Goal: Navigation & Orientation: Find specific page/section

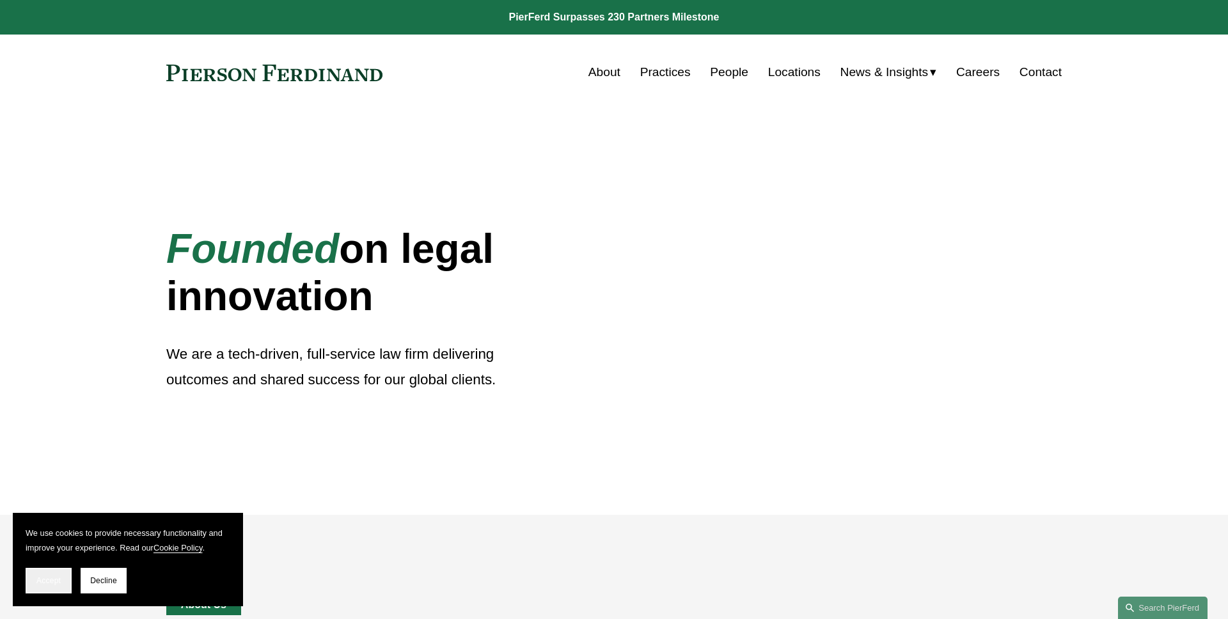
click at [50, 577] on span "Accept" at bounding box center [48, 580] width 24 height 9
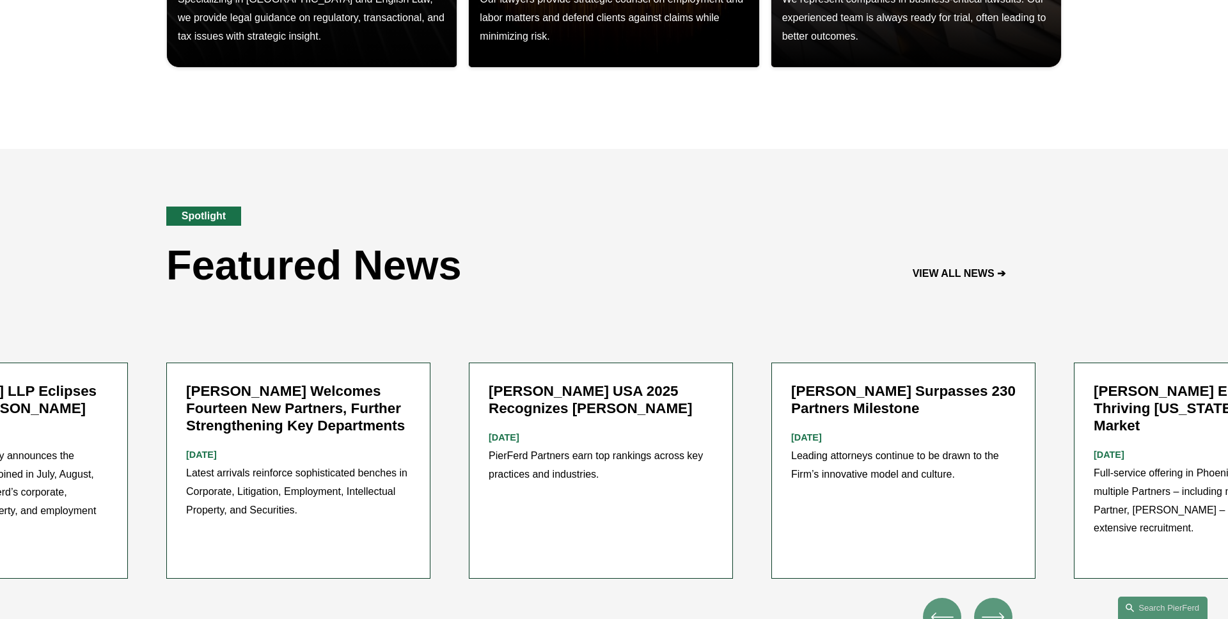
scroll to position [1393, 0]
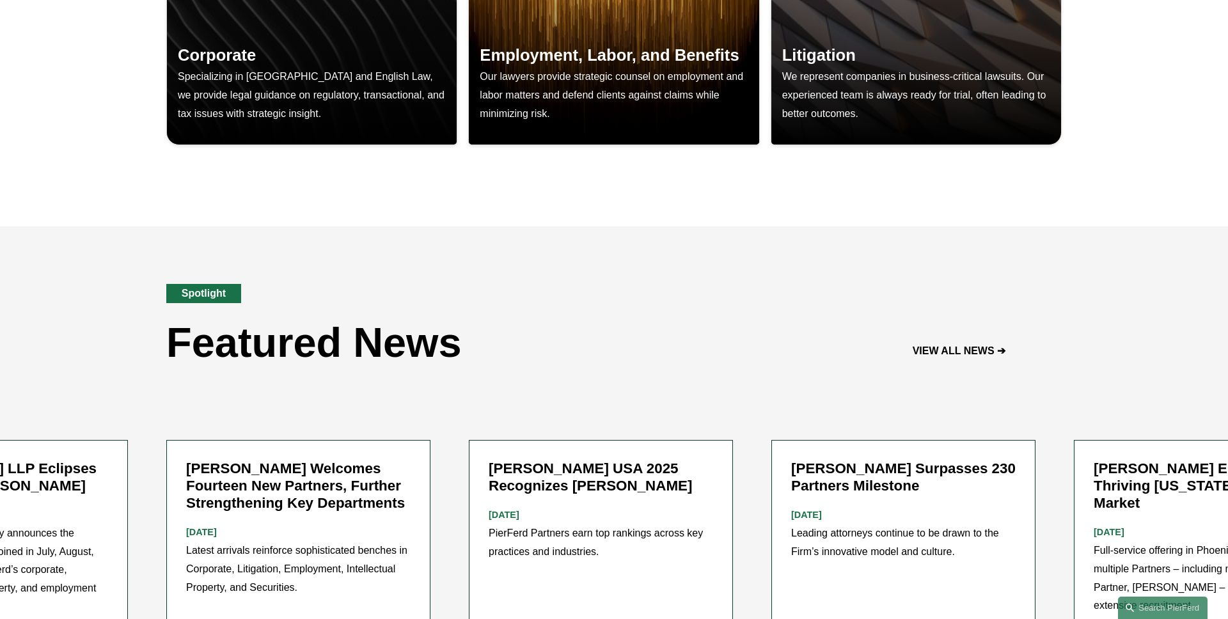
click at [643, 353] on div "Spotlight Featured News VIEW ALL NEWS ➔" at bounding box center [614, 312] width 1228 height 173
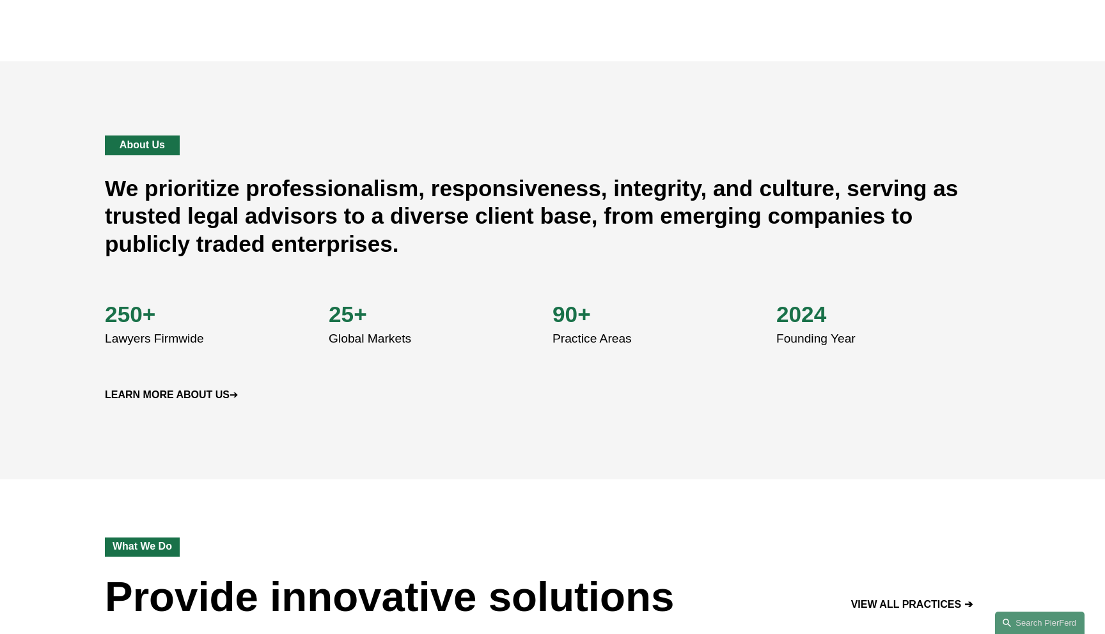
scroll to position [463, 0]
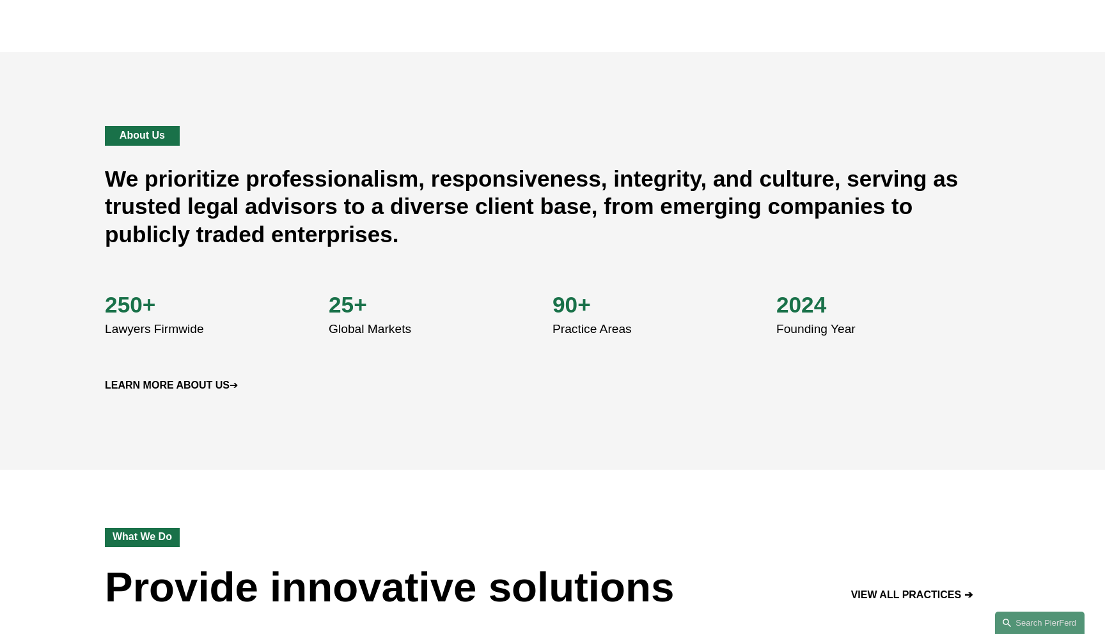
click at [225, 386] on strong "LEARN MORE ABOUT US" at bounding box center [167, 385] width 125 height 11
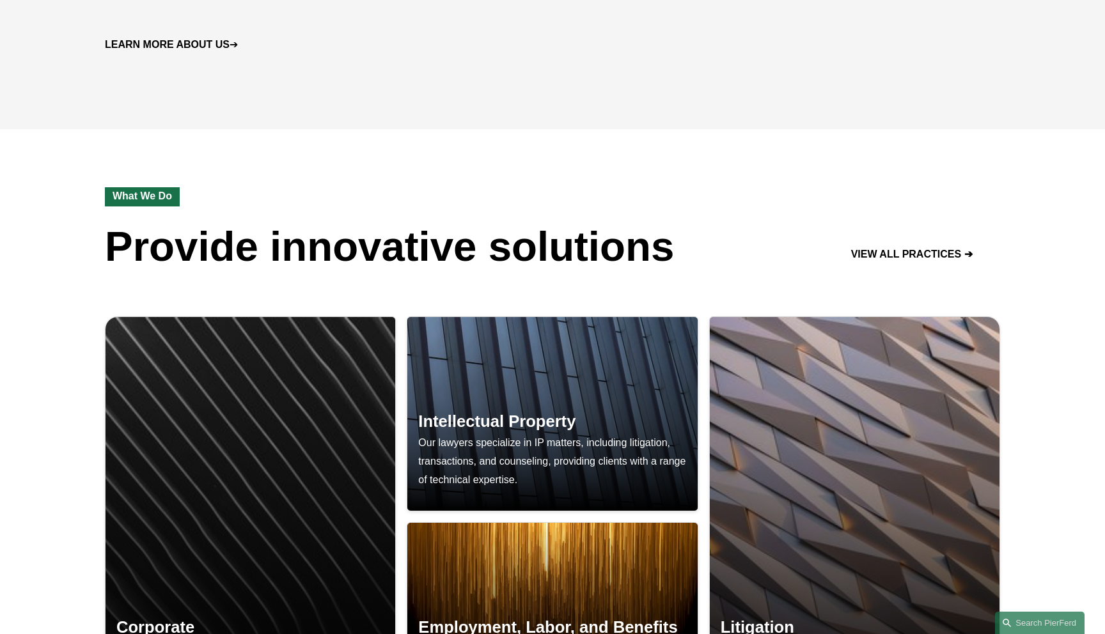
scroll to position [826, 0]
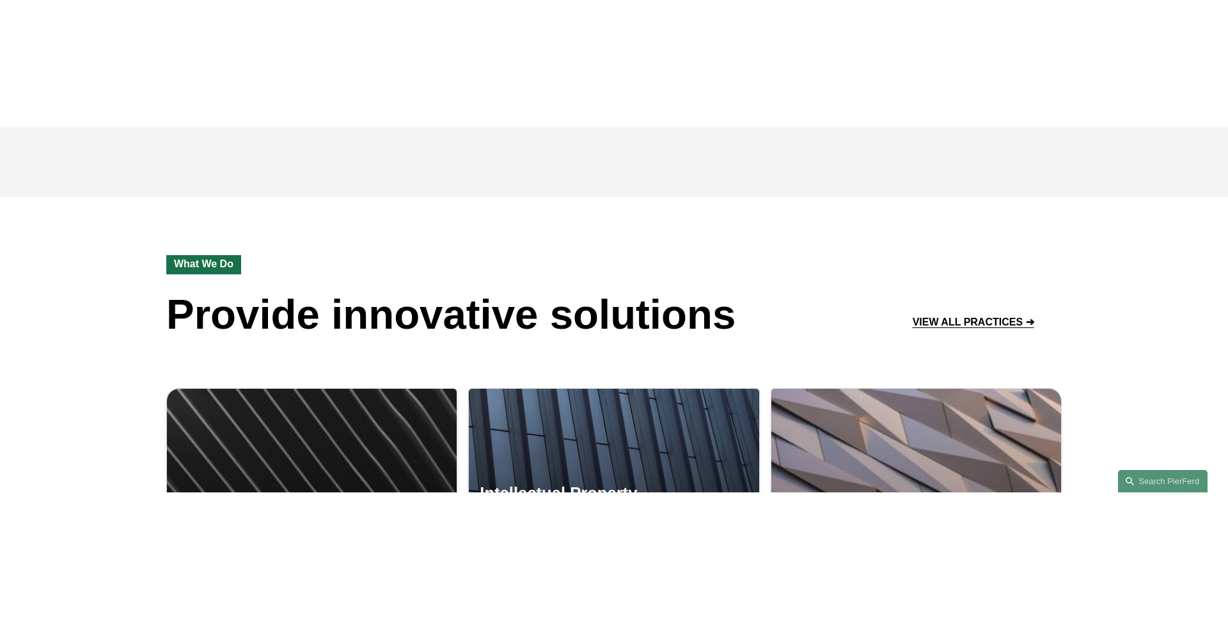
scroll to position [881, 0]
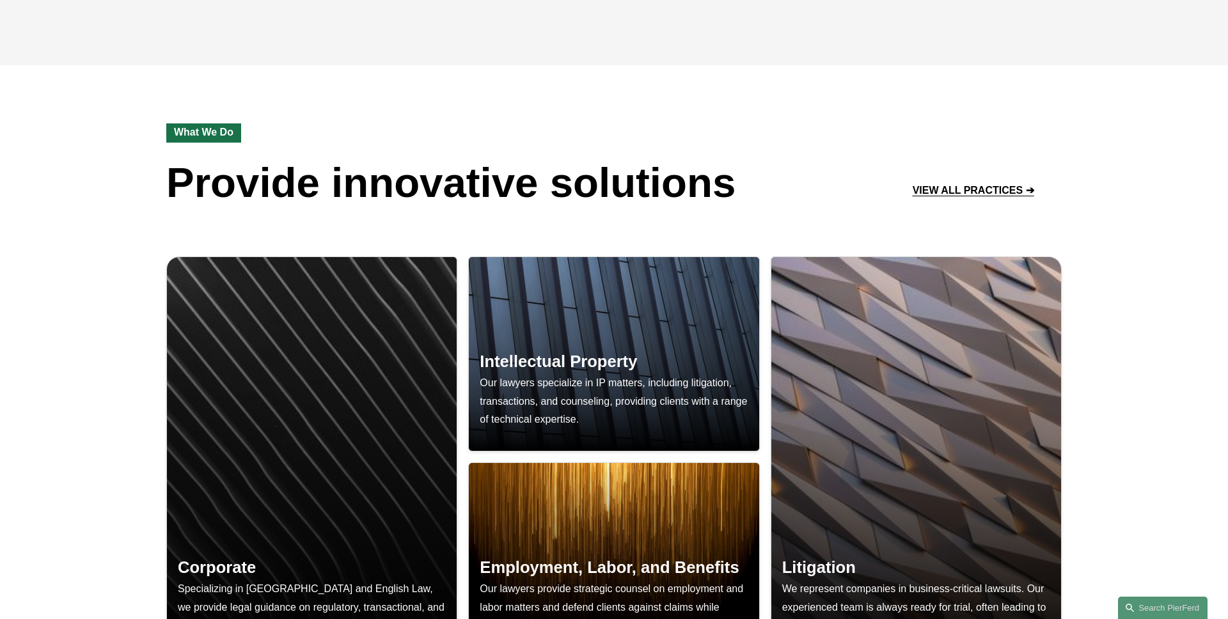
click at [1104, 269] on div "Corporate Specializing in US and English Law, we provide legal guidance on regu…" at bounding box center [614, 478] width 1228 height 519
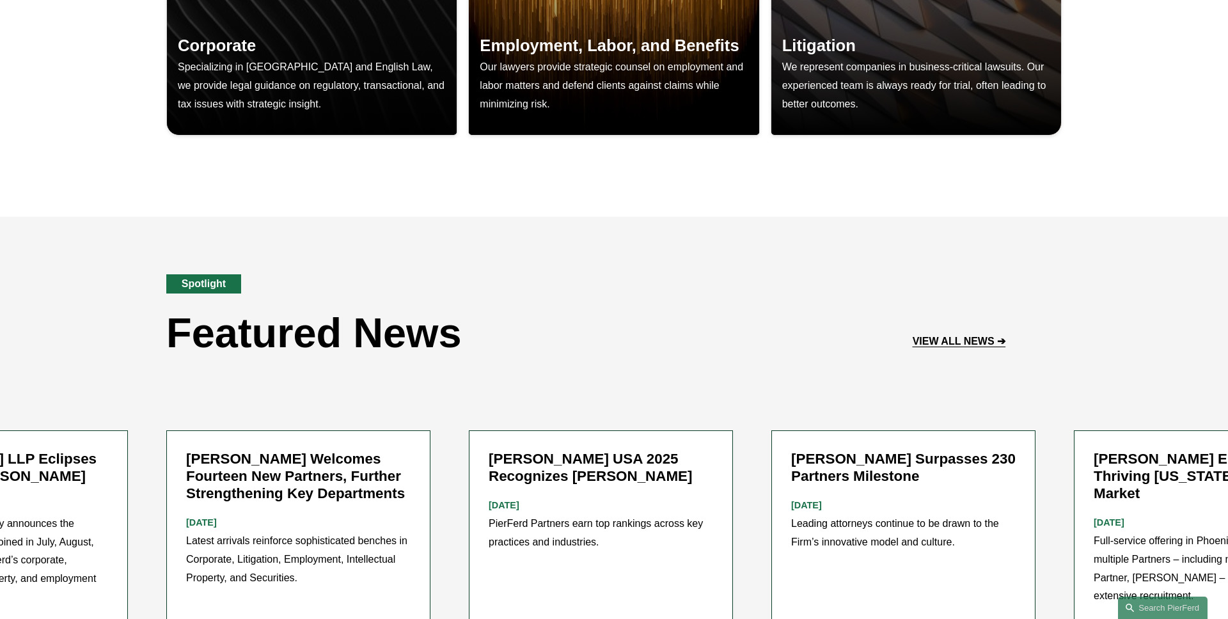
scroll to position [1427, 0]
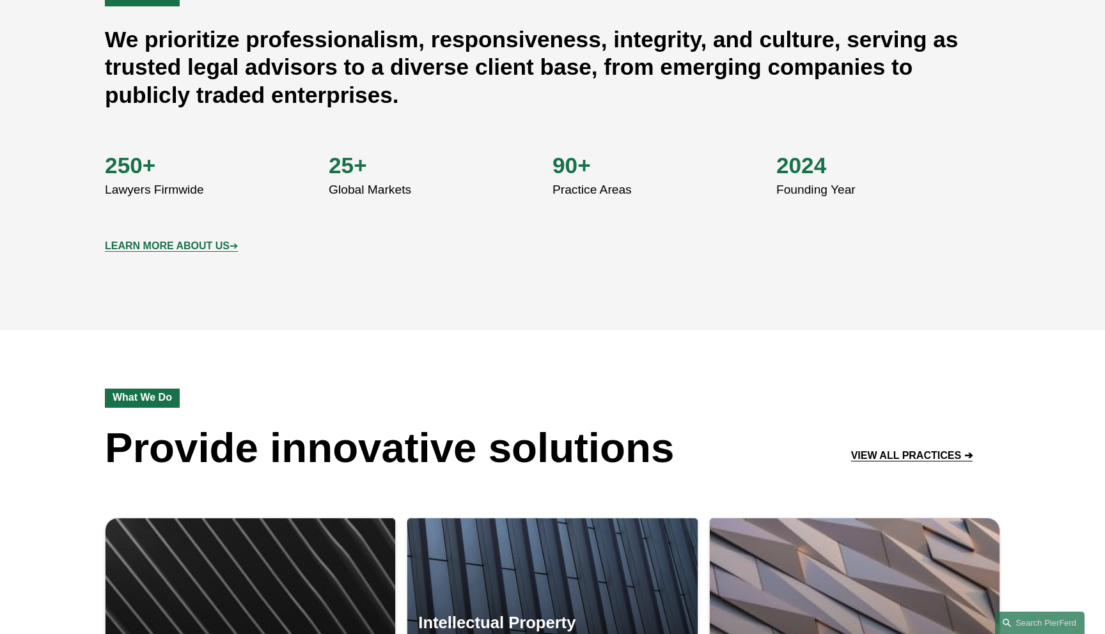
scroll to position [599, 0]
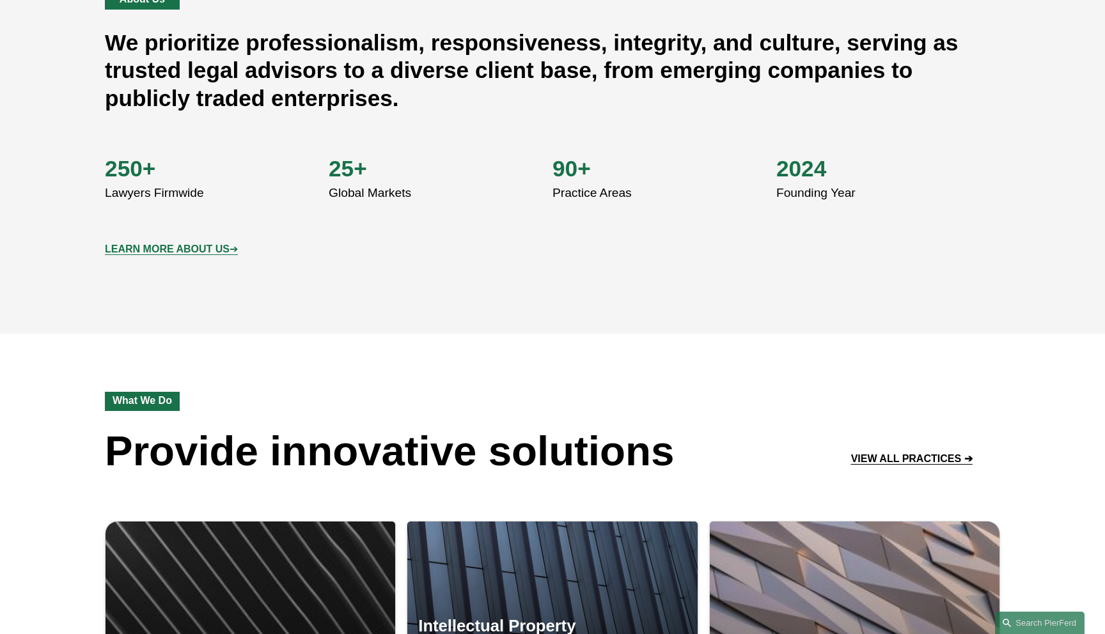
click at [436, 255] on div "About Us We prioritize professionalism, responsiveness, integrity, and culture,…" at bounding box center [552, 124] width 1105 height 269
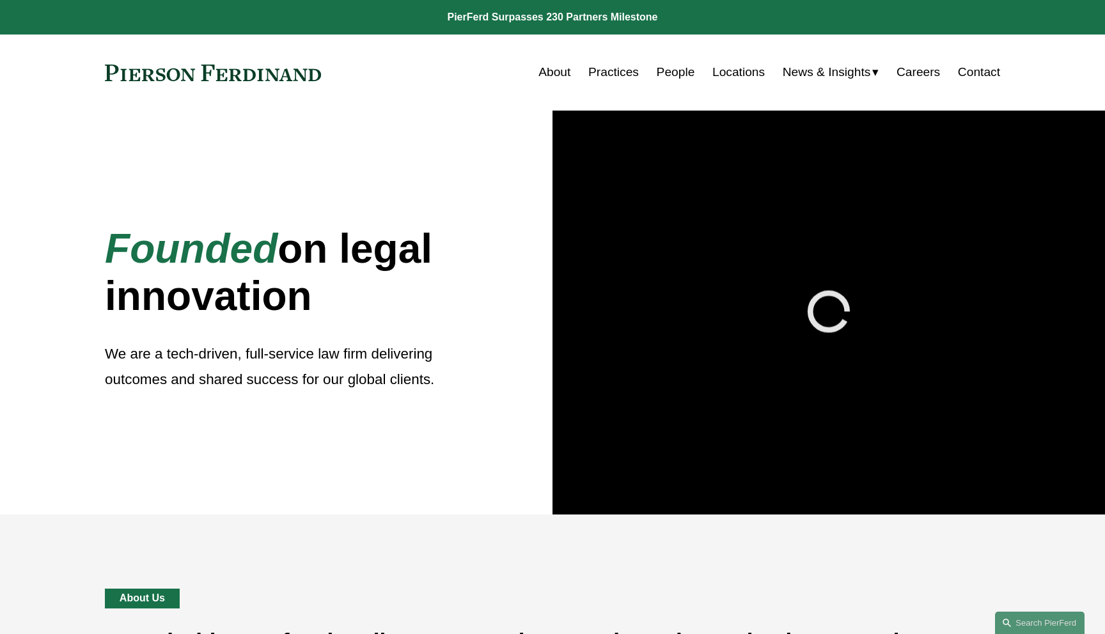
scroll to position [599, 0]
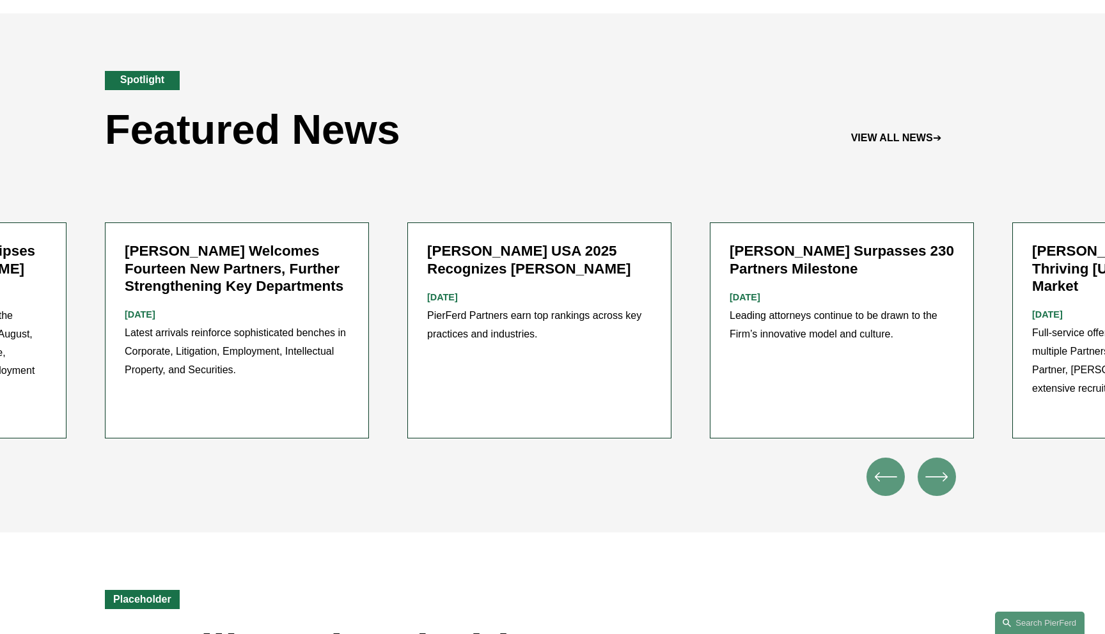
scroll to position [1594, 0]
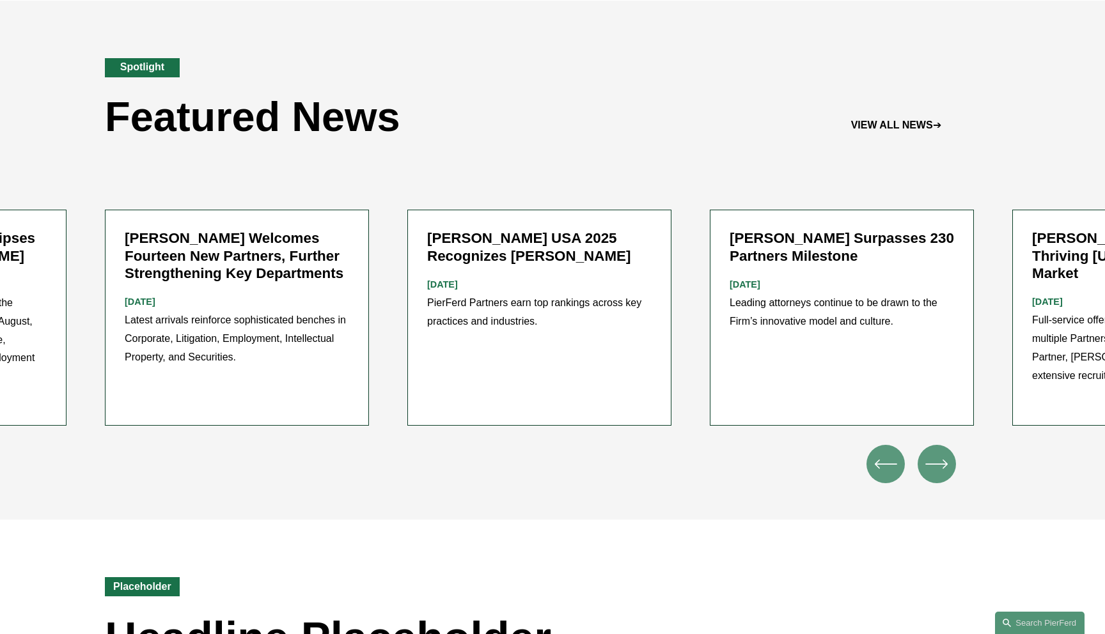
click at [946, 460] on icon "\a \a \a Next\a \a" at bounding box center [945, 464] width 4 height 8
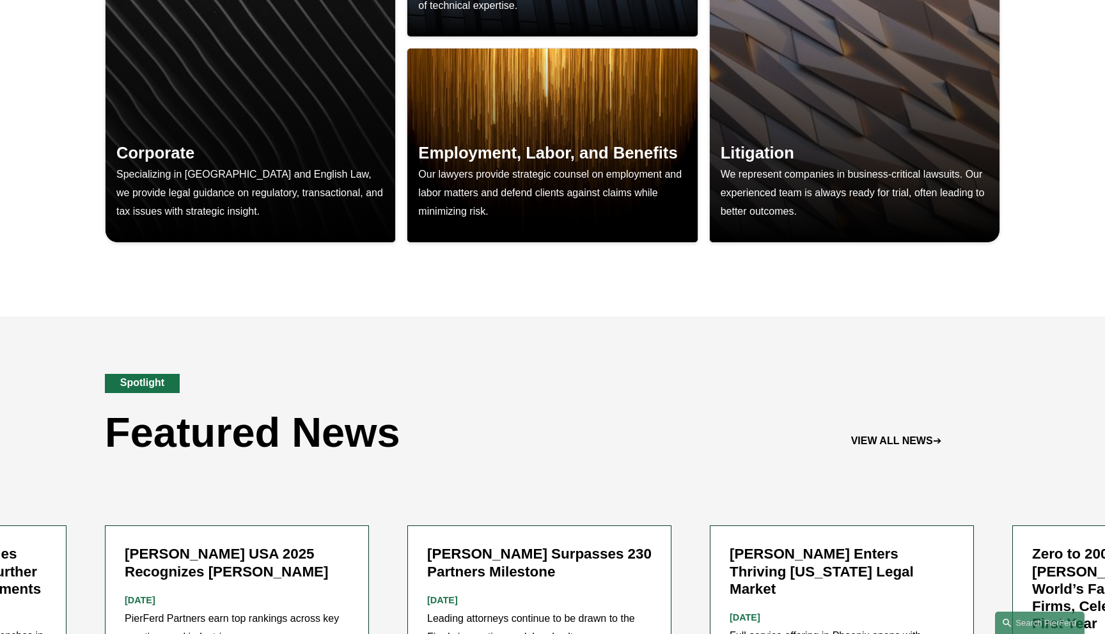
scroll to position [1204, 0]
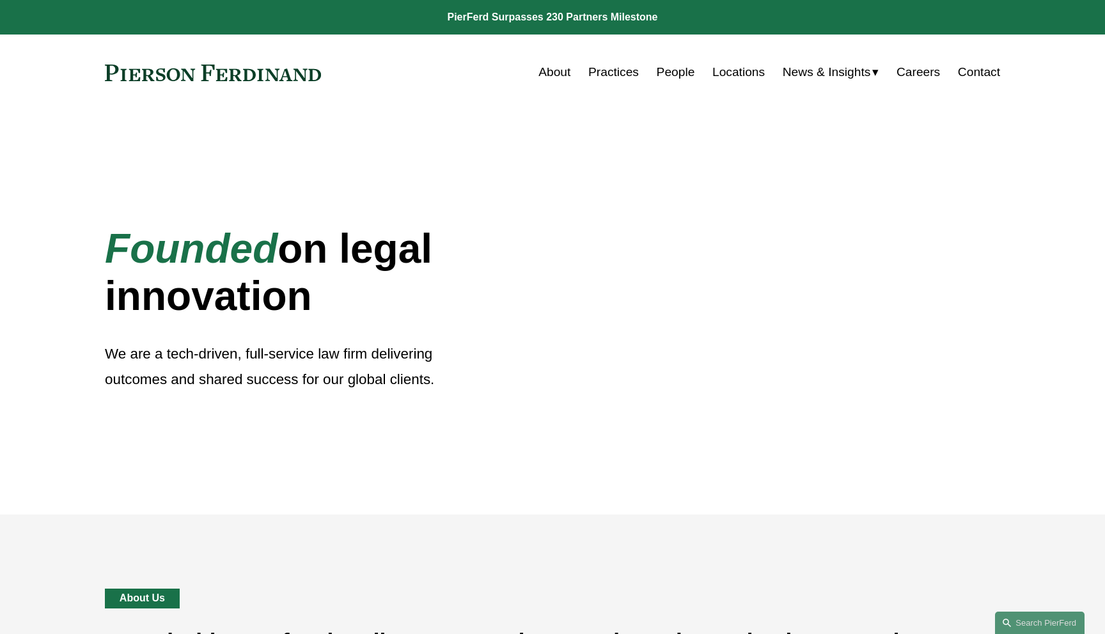
click at [667, 72] on link "People" at bounding box center [676, 72] width 38 height 24
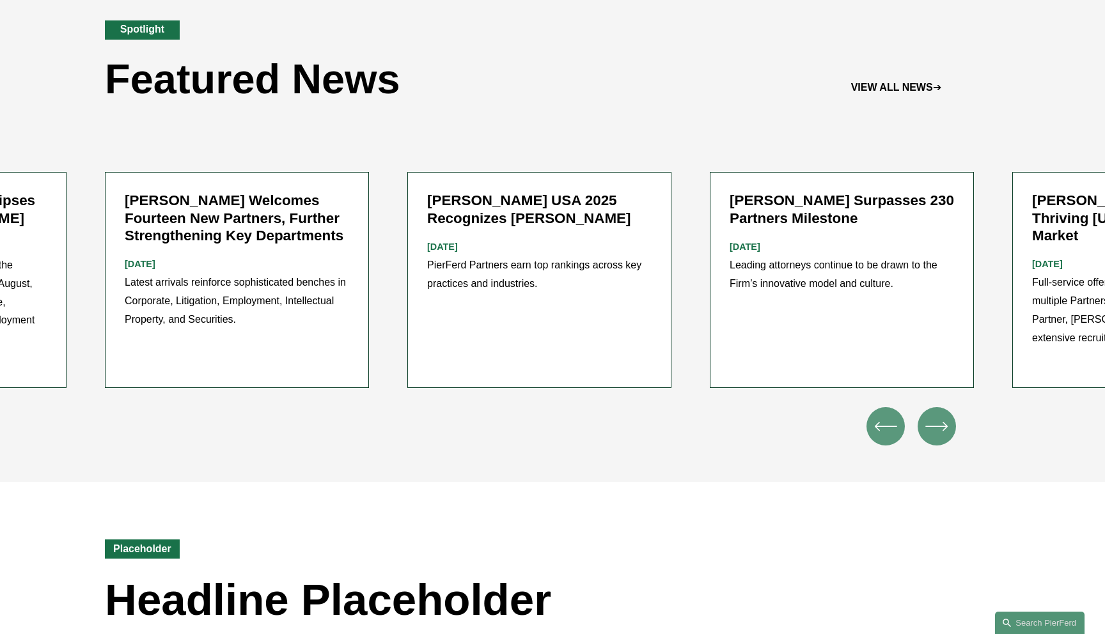
scroll to position [1623, 0]
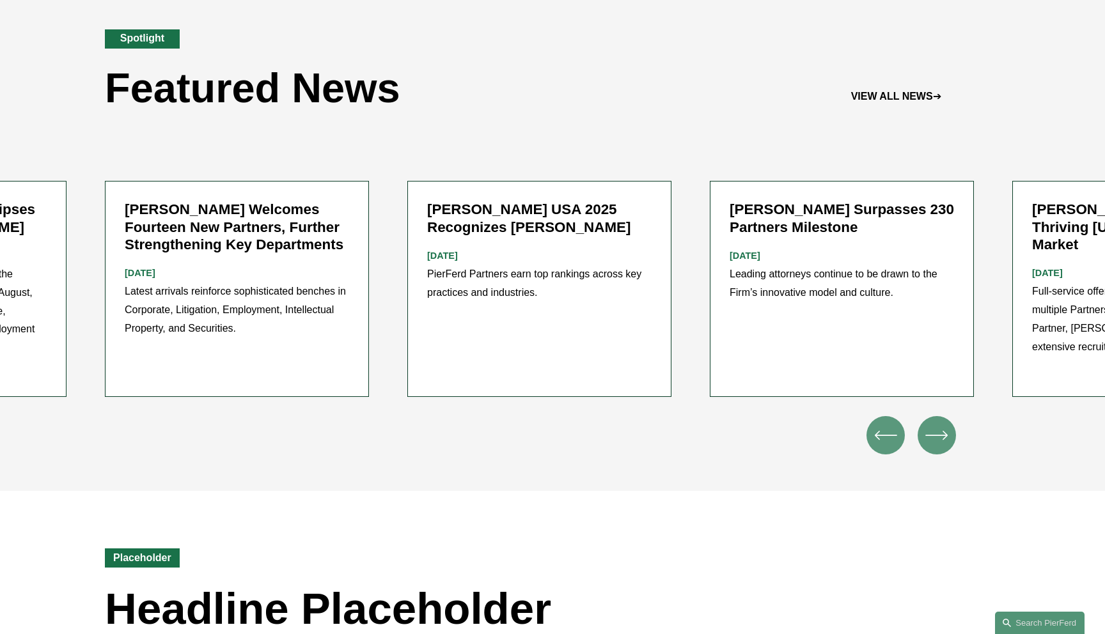
click at [946, 424] on icon "\a \a \a Next\a \a" at bounding box center [936, 435] width 23 height 23
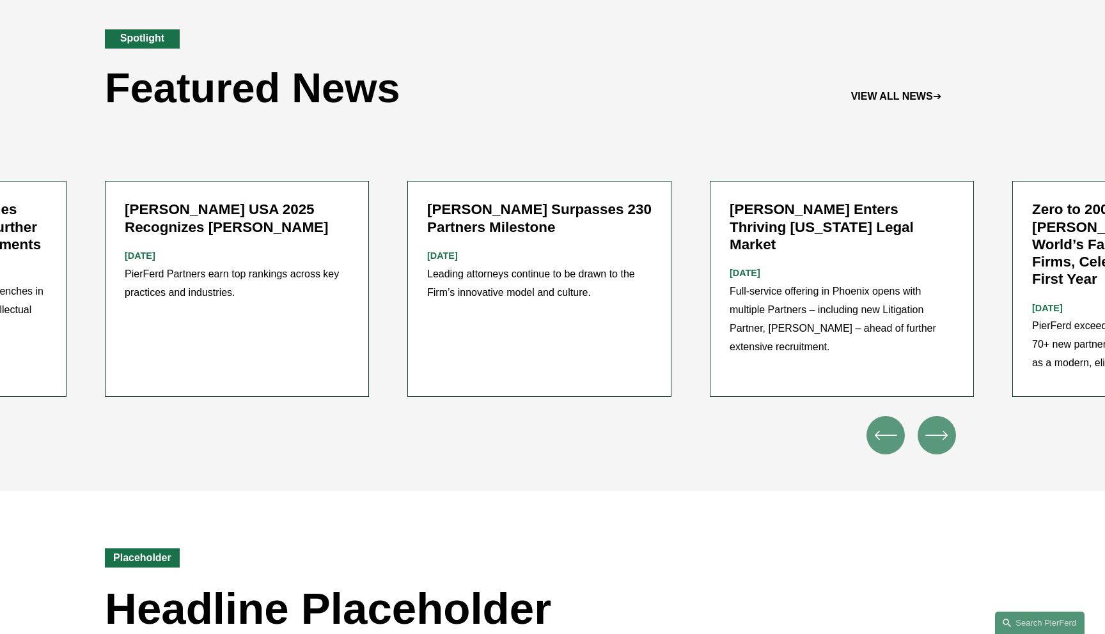
click at [946, 424] on icon "\a \a \a Next\a \a" at bounding box center [936, 435] width 23 height 23
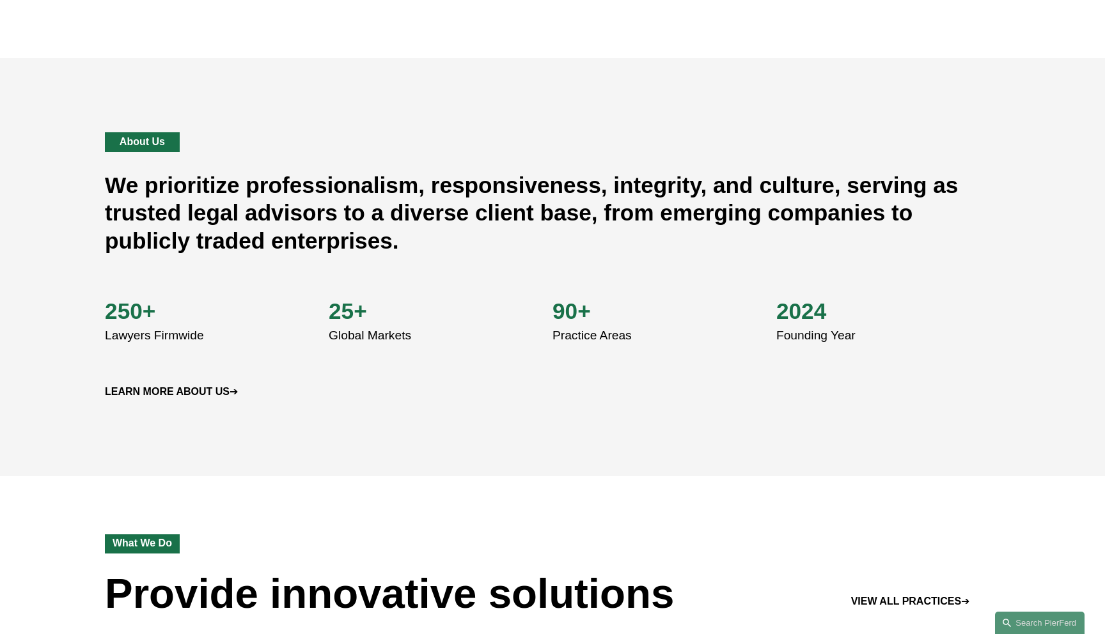
scroll to position [0, 0]
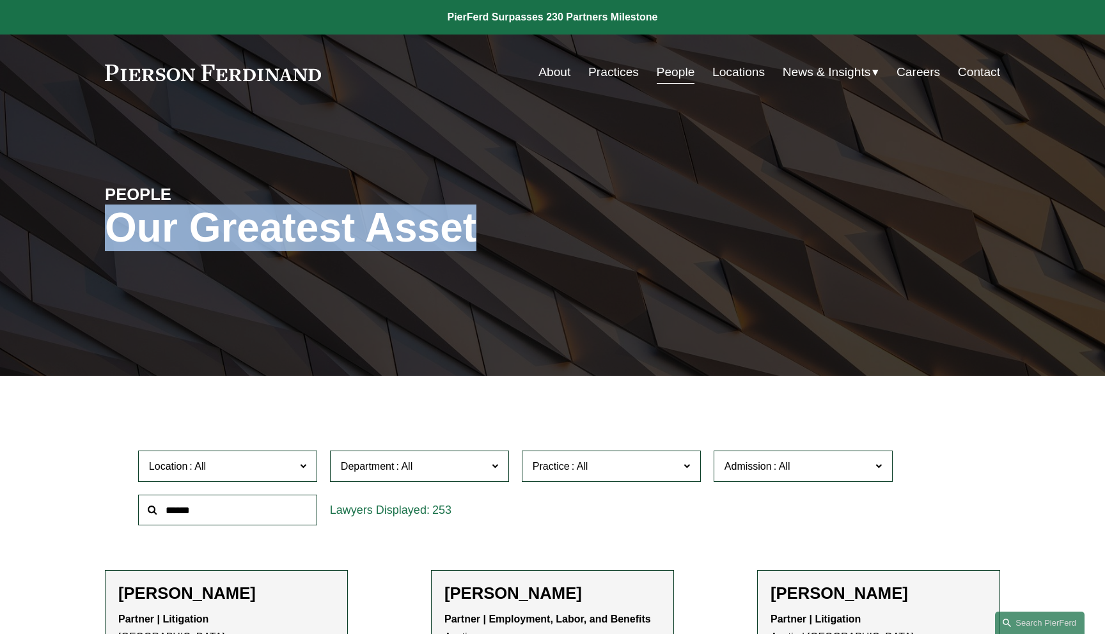
drag, startPoint x: 489, startPoint y: 226, endPoint x: 106, endPoint y: 224, distance: 382.4
click at [106, 224] on h1 "Our Greatest Asset" at bounding box center [403, 228] width 597 height 47
copy h1 "Our Greatest Asset"
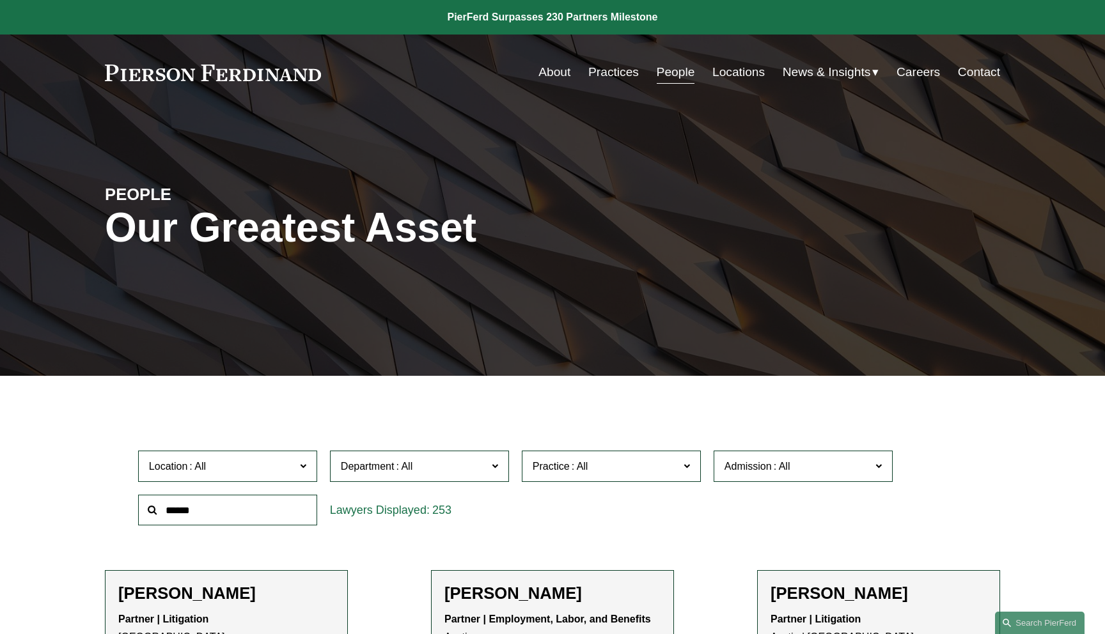
click at [75, 224] on div "PEOPLE Our Greatest Asset" at bounding box center [552, 243] width 1105 height 192
click at [666, 157] on div "PEOPLE Our Greatest Asset" at bounding box center [552, 243] width 1105 height 192
